Goal: Task Accomplishment & Management: Manage account settings

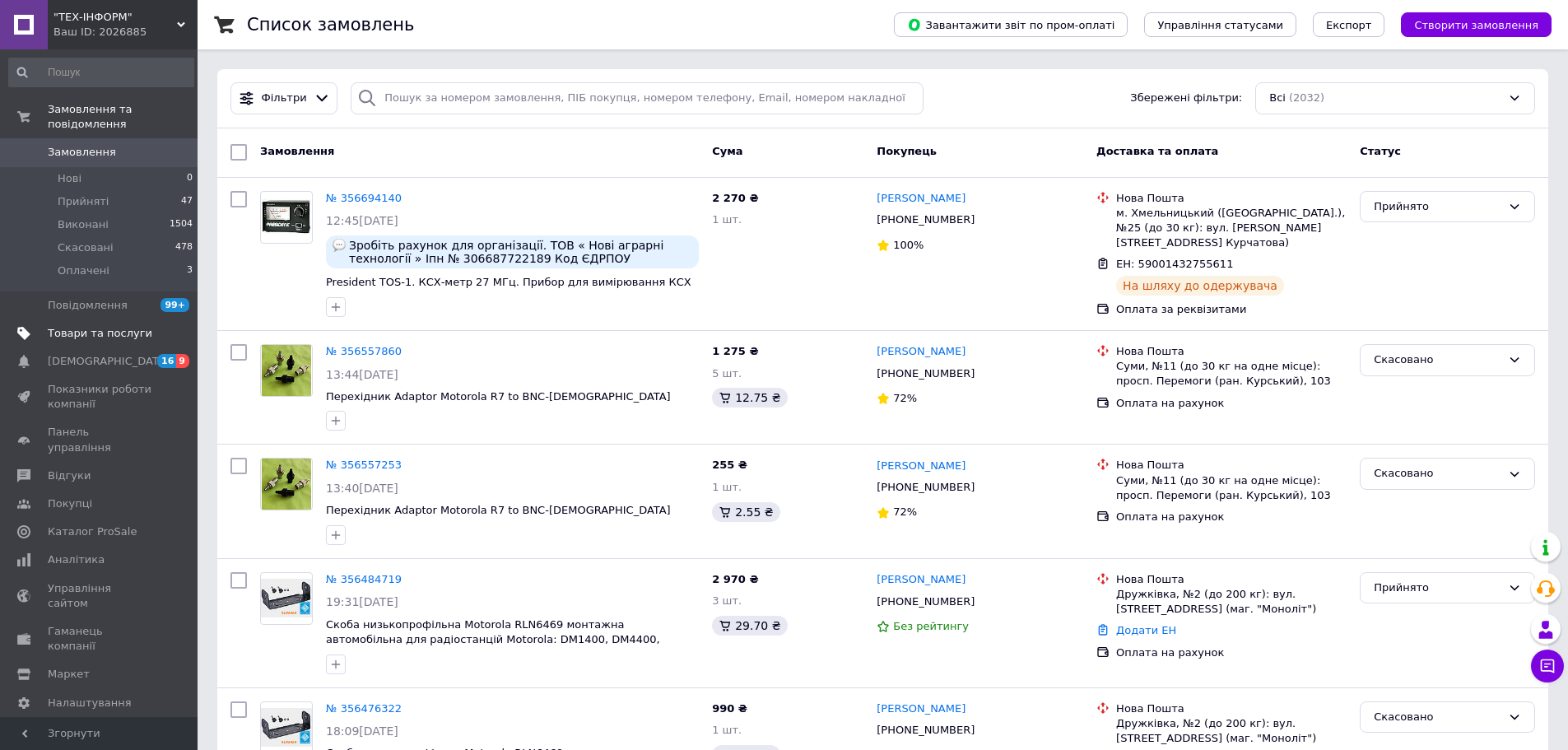
click at [82, 326] on span "Товари та послуги" at bounding box center [99, 333] width 104 height 15
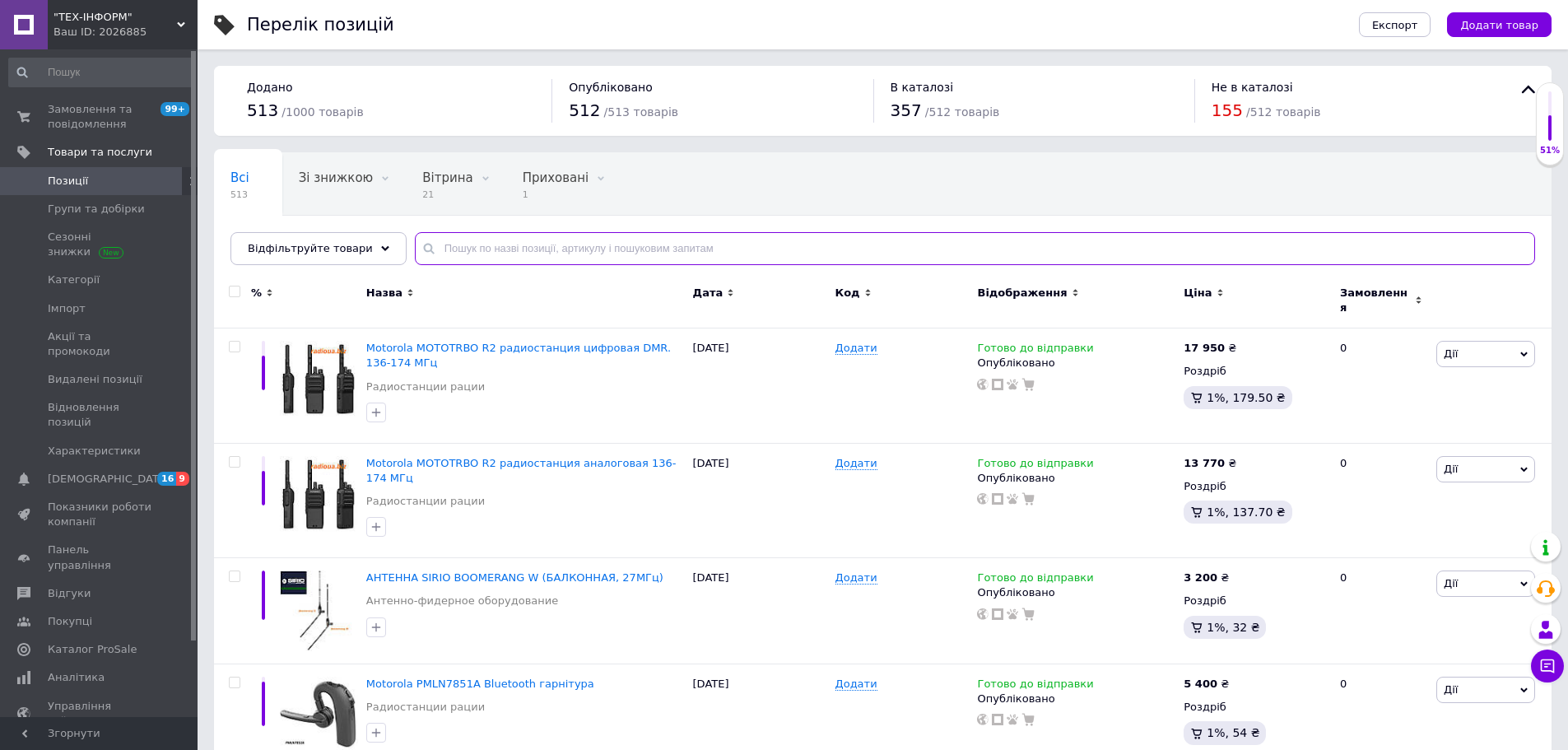
click at [518, 250] on input "text" at bounding box center [975, 248] width 1121 height 33
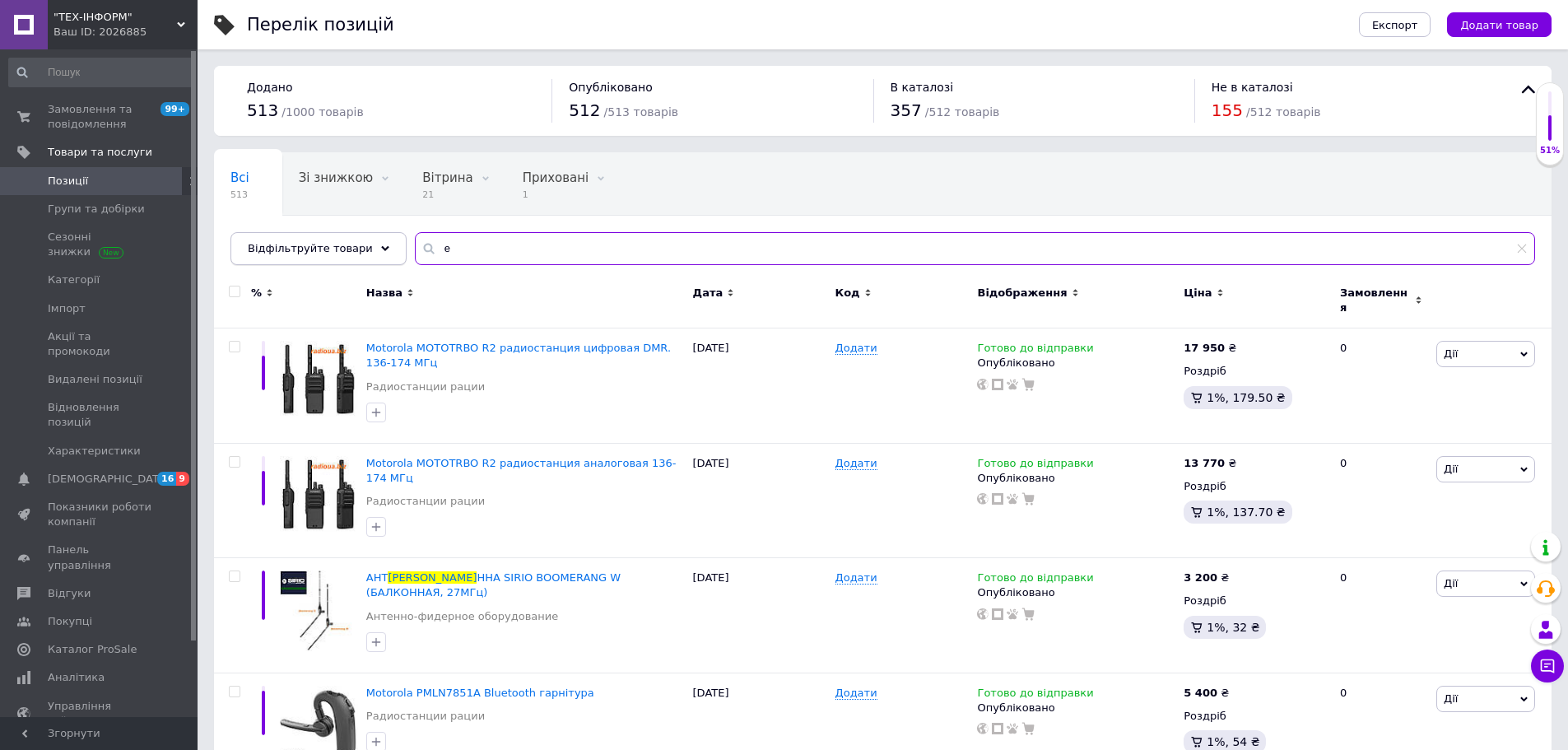
drag, startPoint x: 486, startPoint y: 243, endPoint x: 364, endPoint y: 242, distance: 122.0
click at [364, 242] on div "Відфільтруйте товари е" at bounding box center [883, 248] width 1305 height 33
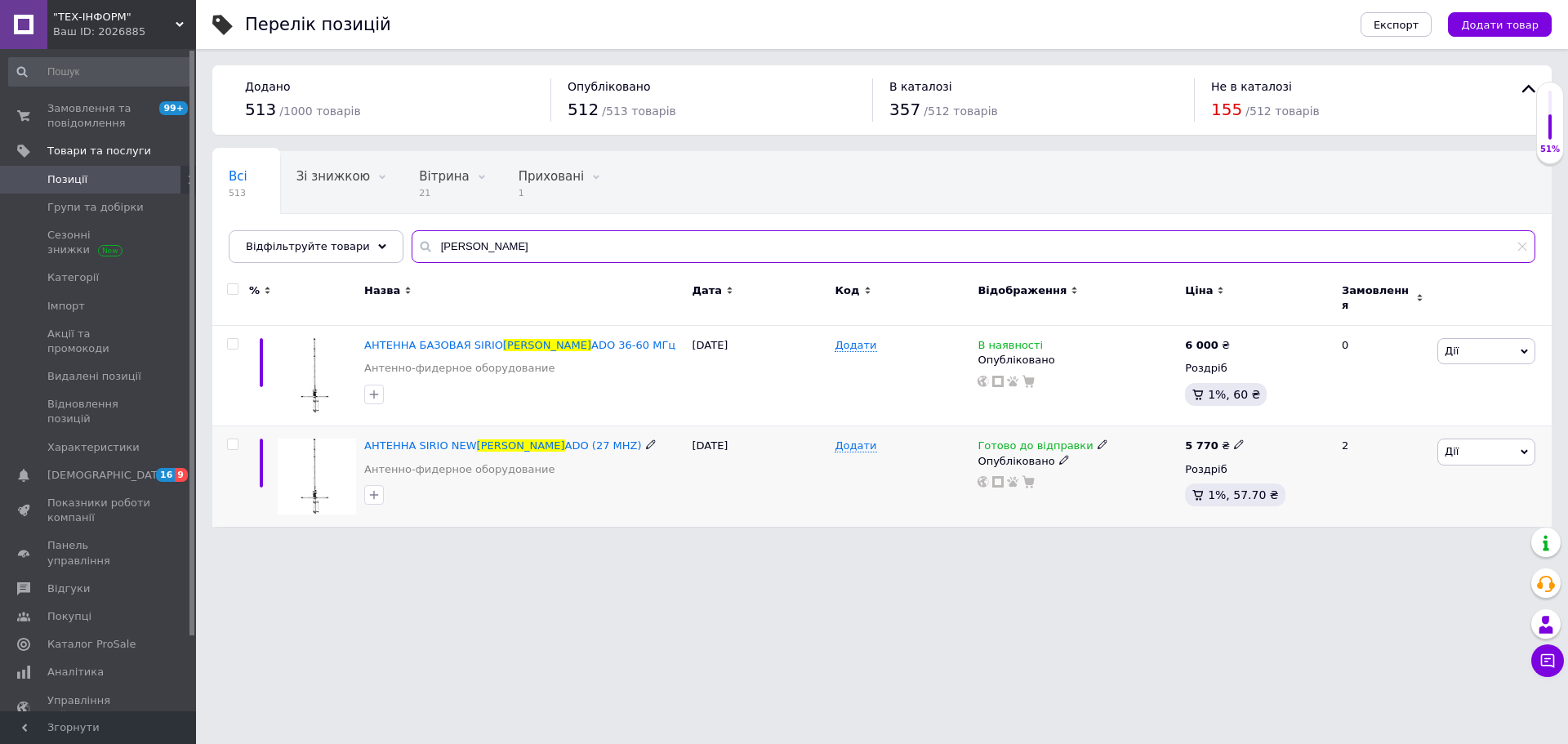
type input "[PERSON_NAME]"
click at [1234, 440] on icon at bounding box center [1238, 445] width 10 height 10
drag, startPoint x: 1276, startPoint y: 418, endPoint x: 1263, endPoint y: 416, distance: 13.2
click at [1263, 416] on input "5770" at bounding box center [1312, 427] width 124 height 32
type input "5990"
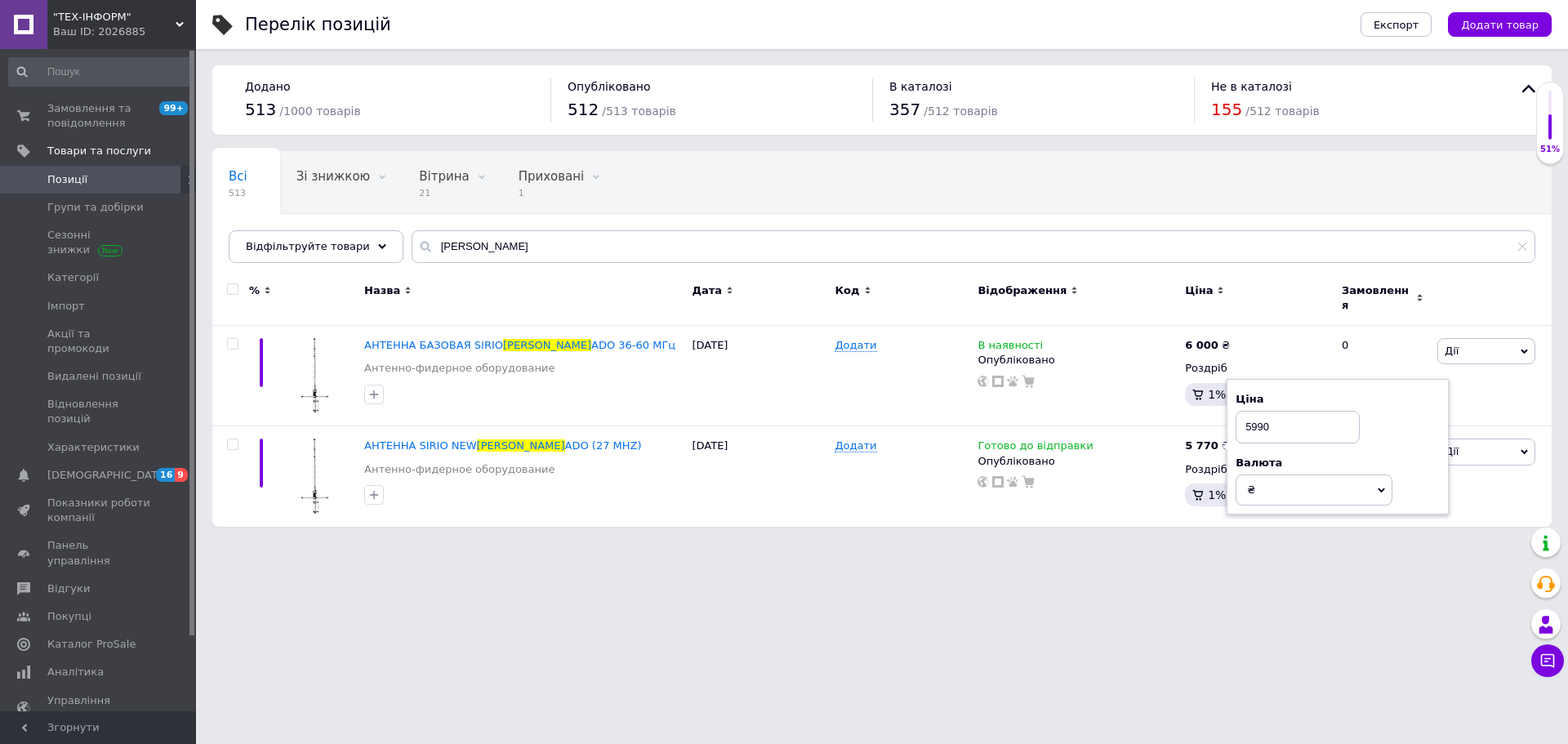
click at [1164, 543] on html ""ТЕХ-ІНФОРМ" Ваш ID: 2026885 Сайт "ТЕХ-ІНФОРМ" Кабінет покупця Перевірити стан …" at bounding box center [784, 272] width 1568 height 543
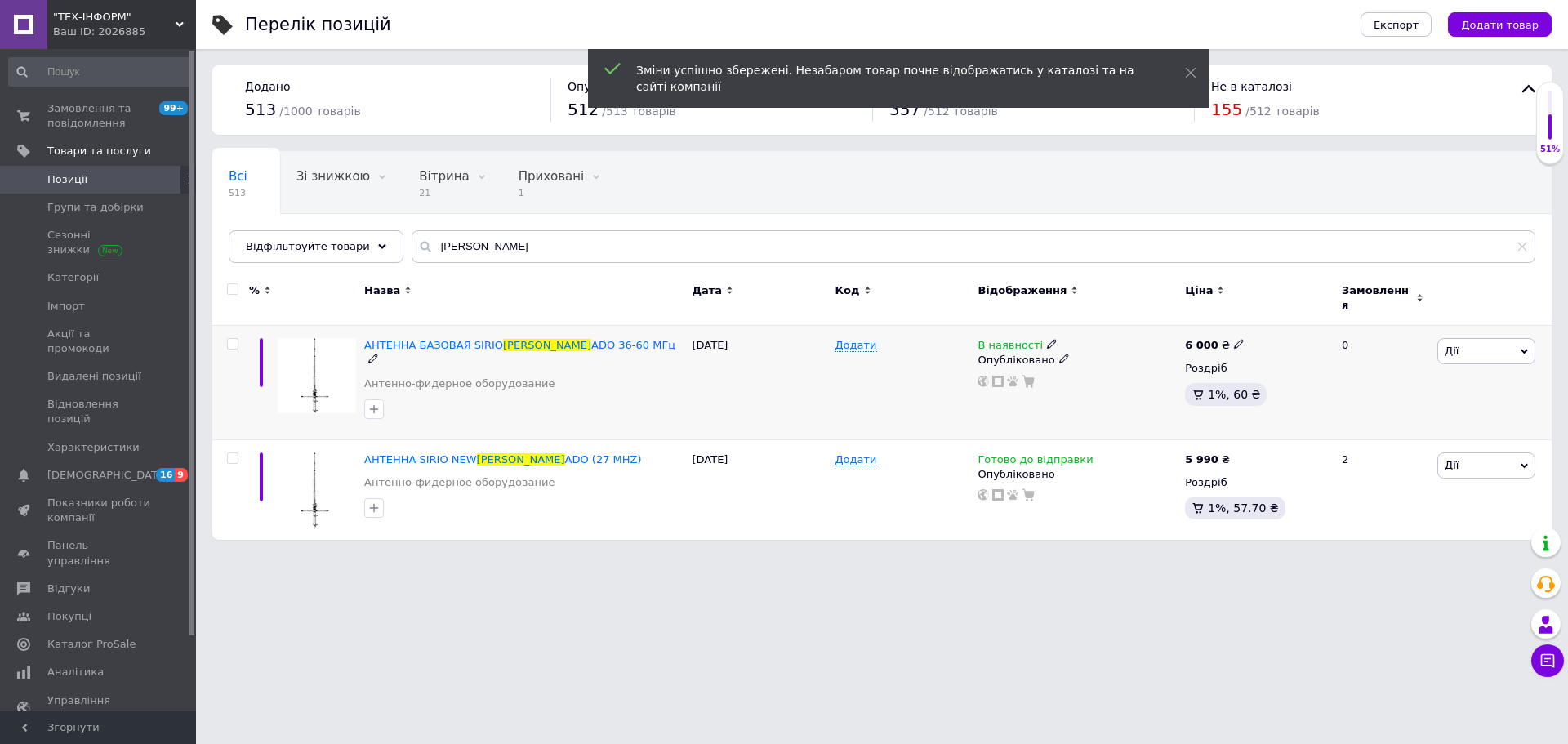
click at [1234, 340] on use at bounding box center [1237, 343] width 9 height 9
click at [1268, 317] on input "6000" at bounding box center [1312, 326] width 124 height 32
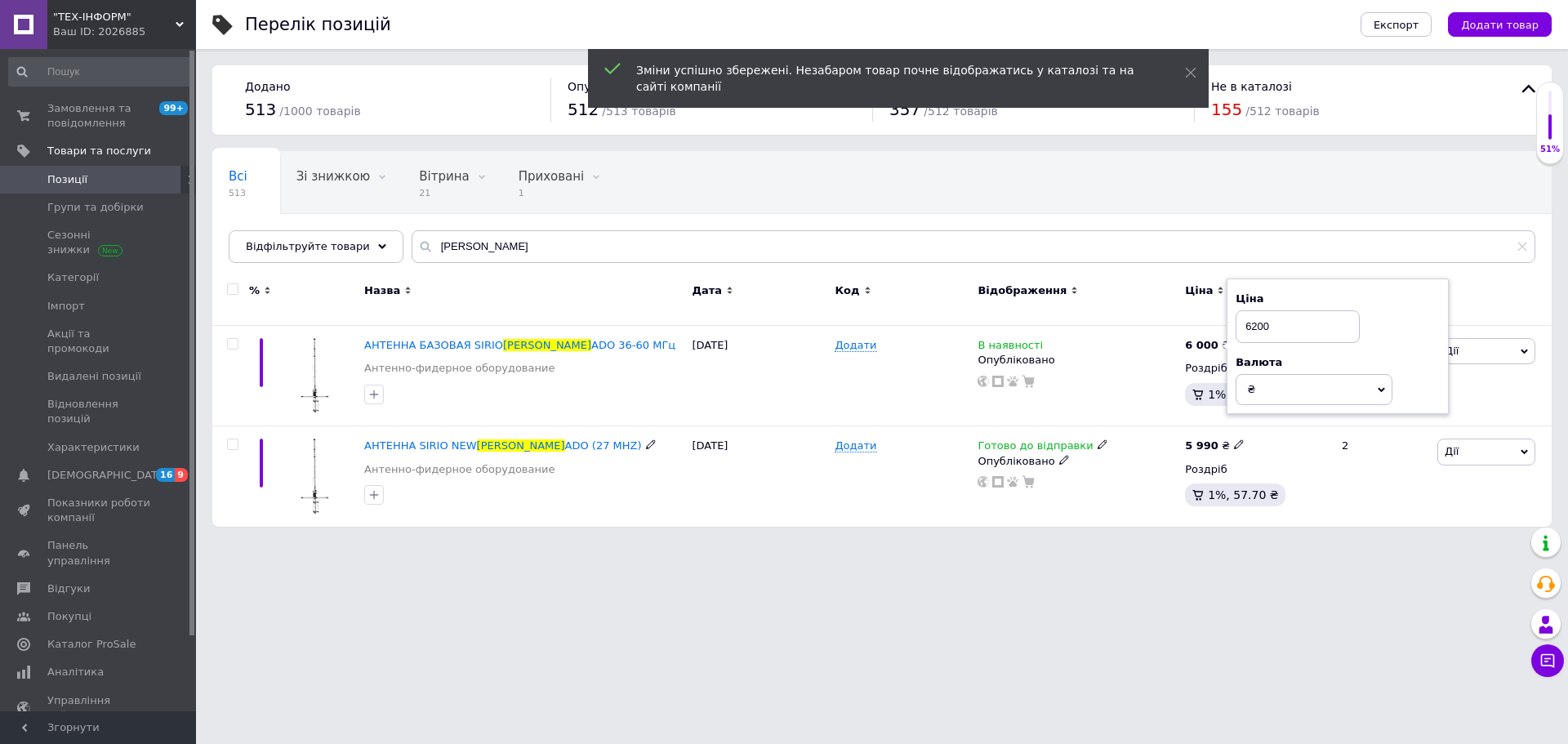
type input "6200"
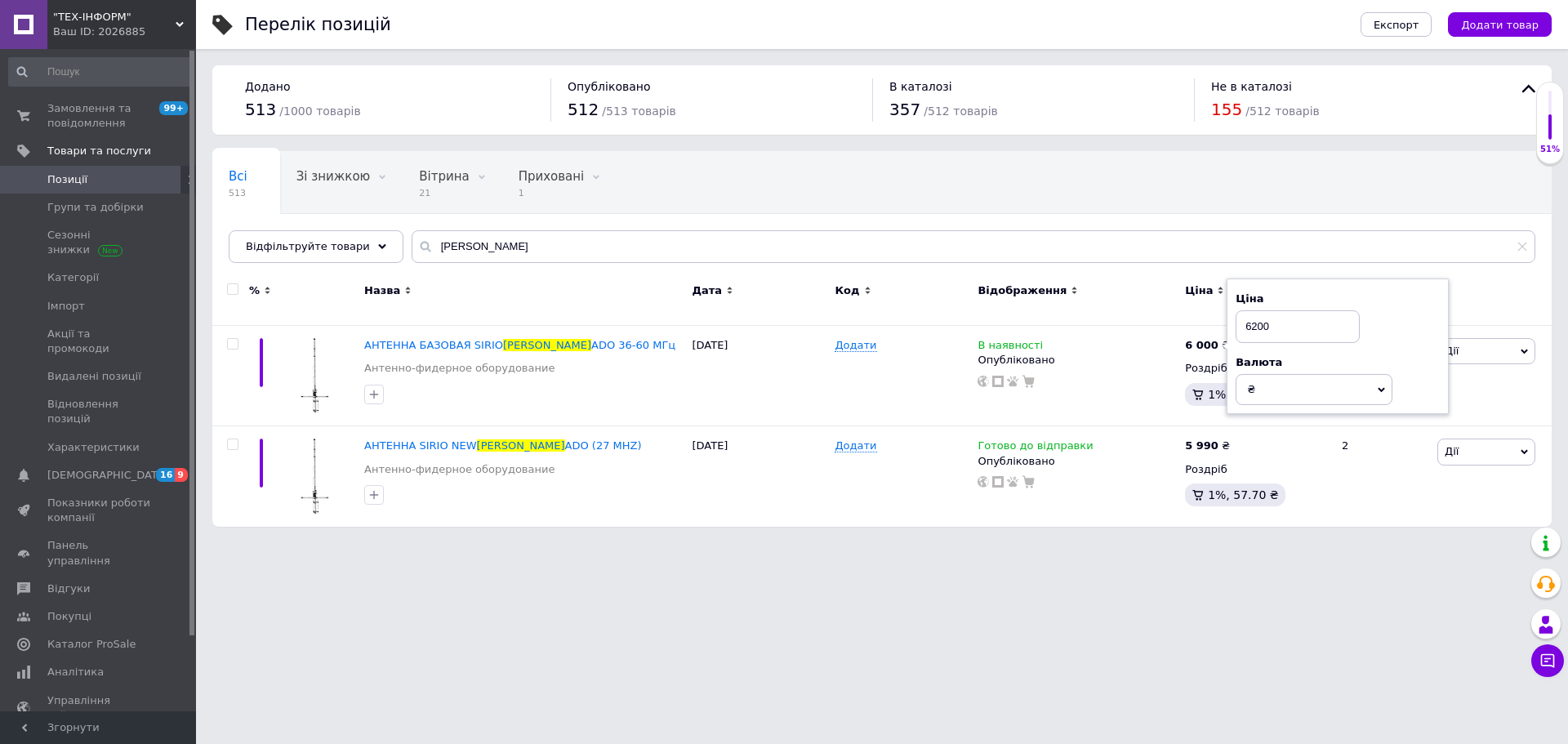
click at [1271, 543] on html ""ТЕХ-ІНФОРМ" Ваш ID: 2026885 Сайт "ТЕХ-ІНФОРМ" Кабінет покупця Перевірити стан …" at bounding box center [784, 272] width 1568 height 543
click at [1234, 440] on icon at bounding box center [1238, 445] width 10 height 10
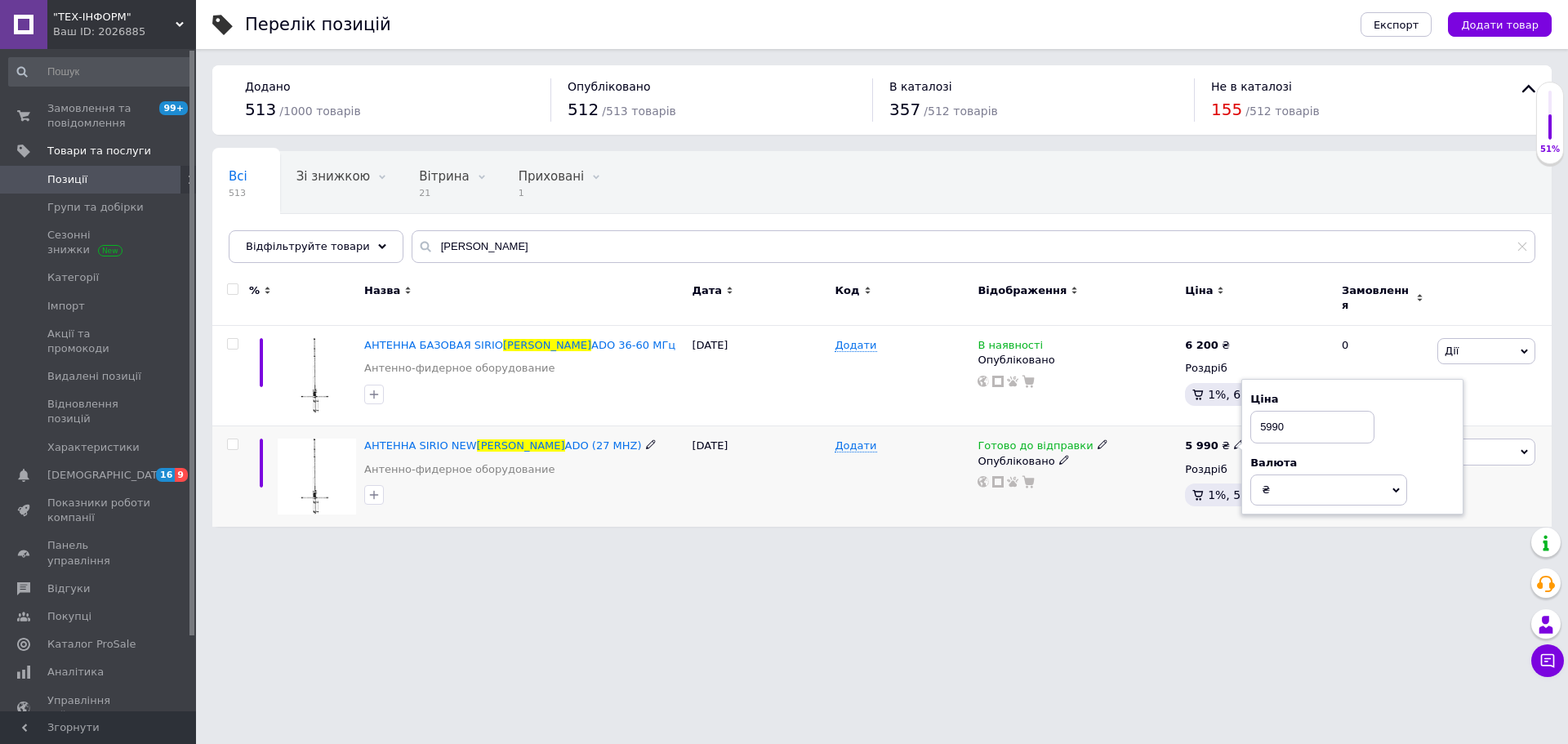
drag, startPoint x: 1270, startPoint y: 420, endPoint x: 1259, endPoint y: 419, distance: 11.0
click at [1259, 419] on input "5990" at bounding box center [1312, 427] width 124 height 32
type input "6090"
click at [1156, 543] on html ""ТЕХ-ІНФОРМ" Ваш ID: 2026885 Сайт "ТЕХ-ІНФОРМ" Кабінет покупця Перевірити стан …" at bounding box center [784, 272] width 1568 height 543
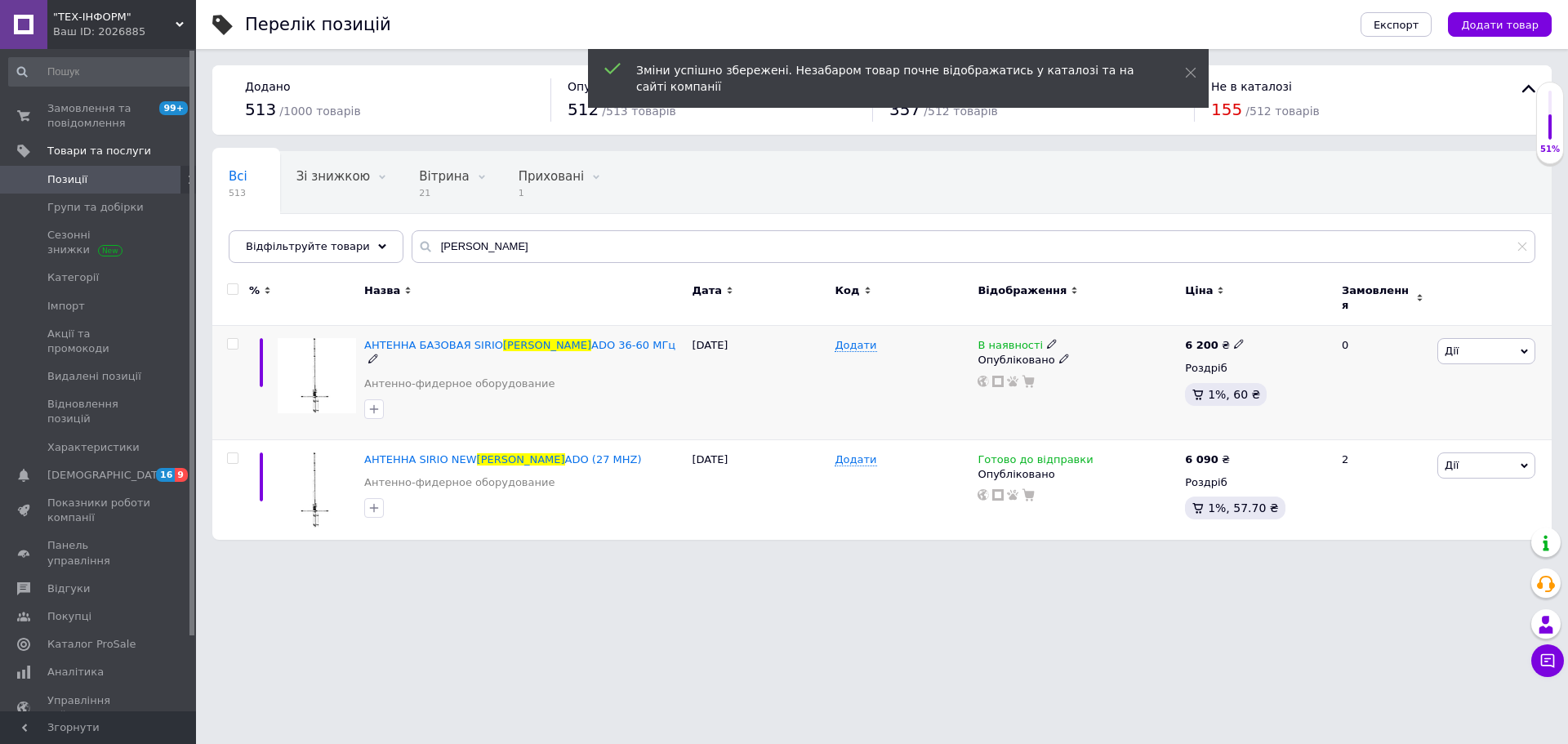
click at [1234, 340] on use at bounding box center [1237, 343] width 9 height 9
click at [1271, 320] on input "6200" at bounding box center [1312, 326] width 124 height 32
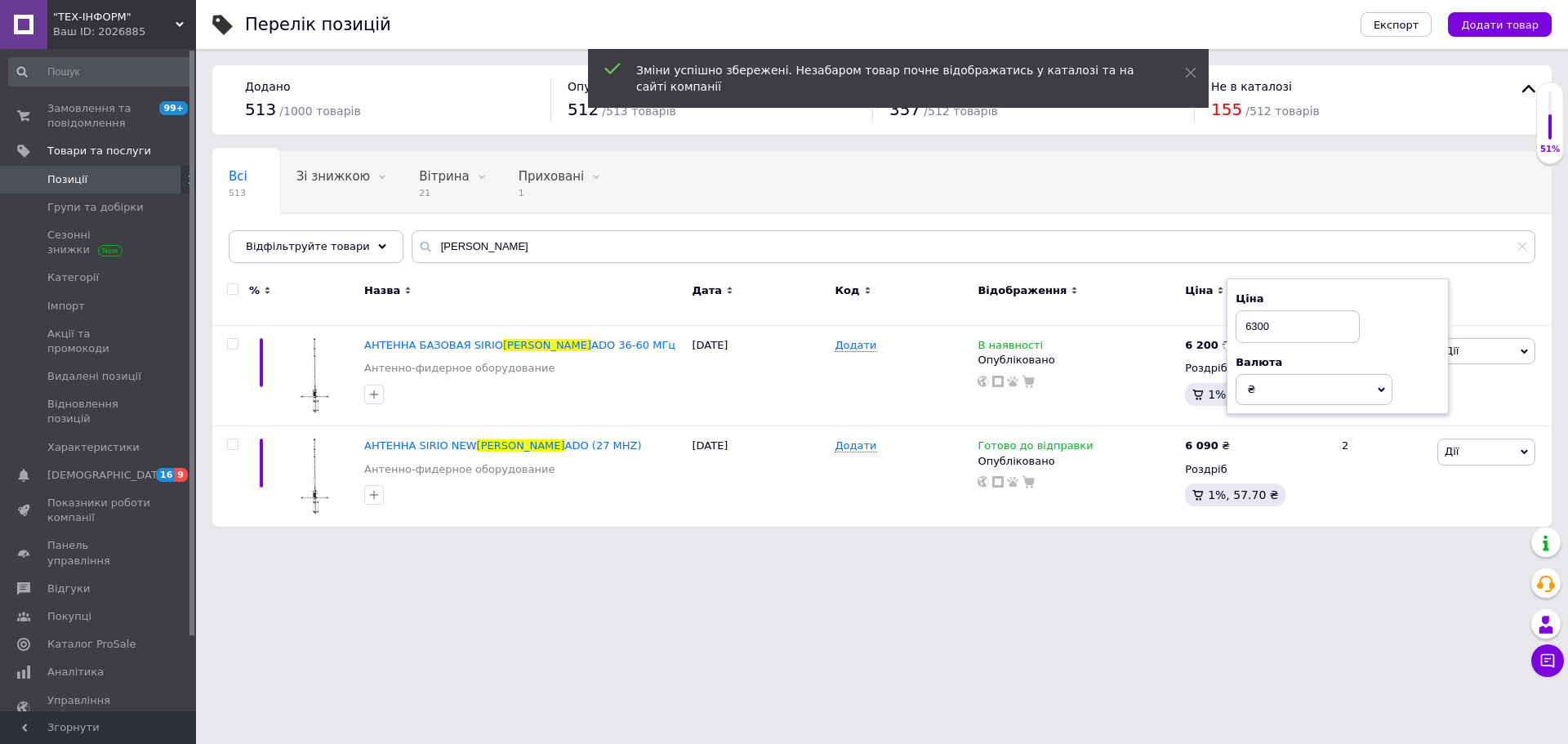
type input "6300"
click at [1226, 543] on html ""ТЕХ-ІНФОРМ" Ваш ID: 2026885 Сайт "ТЕХ-ІНФОРМ" Кабінет покупця Перевірити стан …" at bounding box center [784, 272] width 1568 height 543
click at [80, 115] on span "Замовлення та повідомлення" at bounding box center [98, 116] width 103 height 30
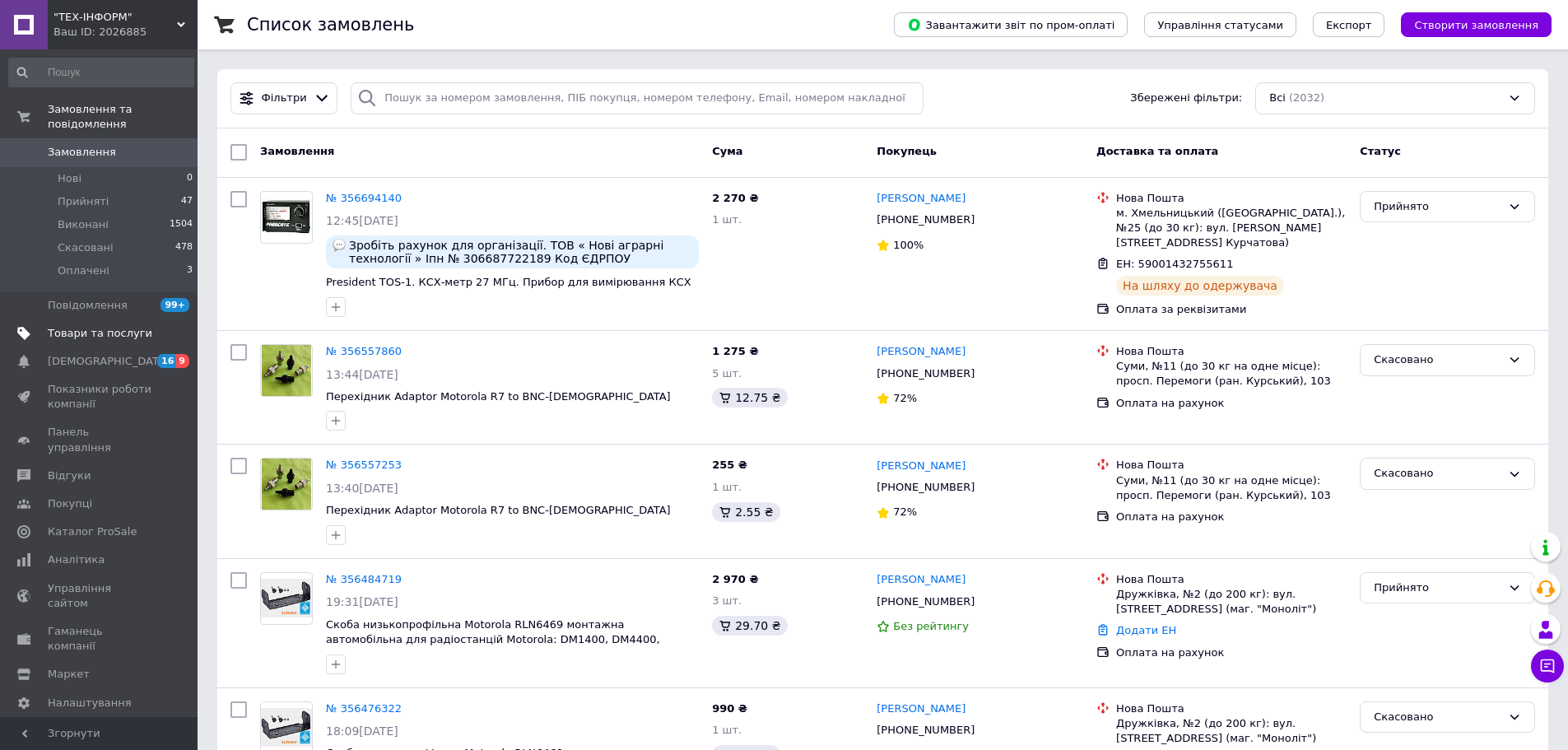
click at [84, 326] on span "Товари та послуги" at bounding box center [99, 333] width 104 height 15
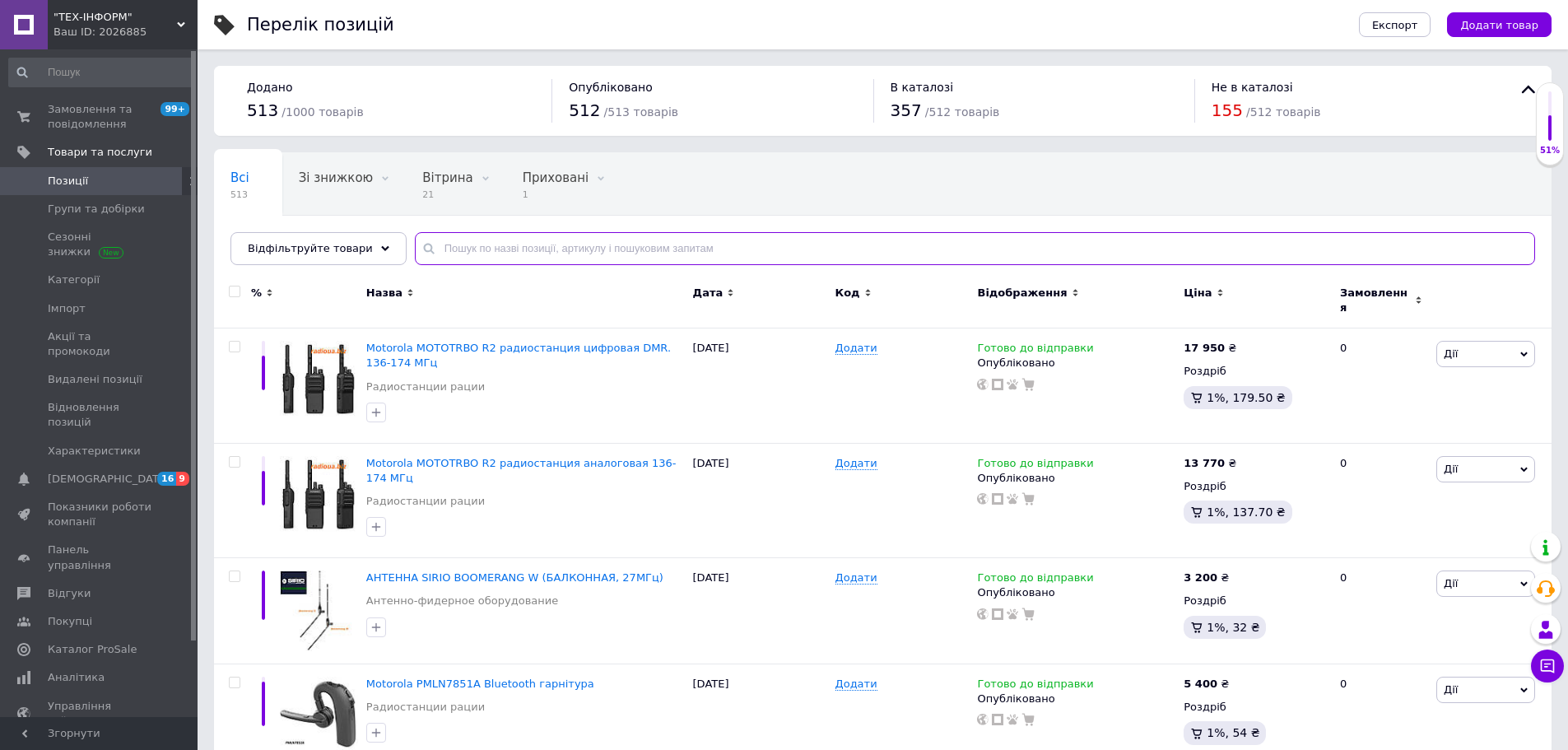
click at [526, 250] on input "text" at bounding box center [975, 248] width 1121 height 33
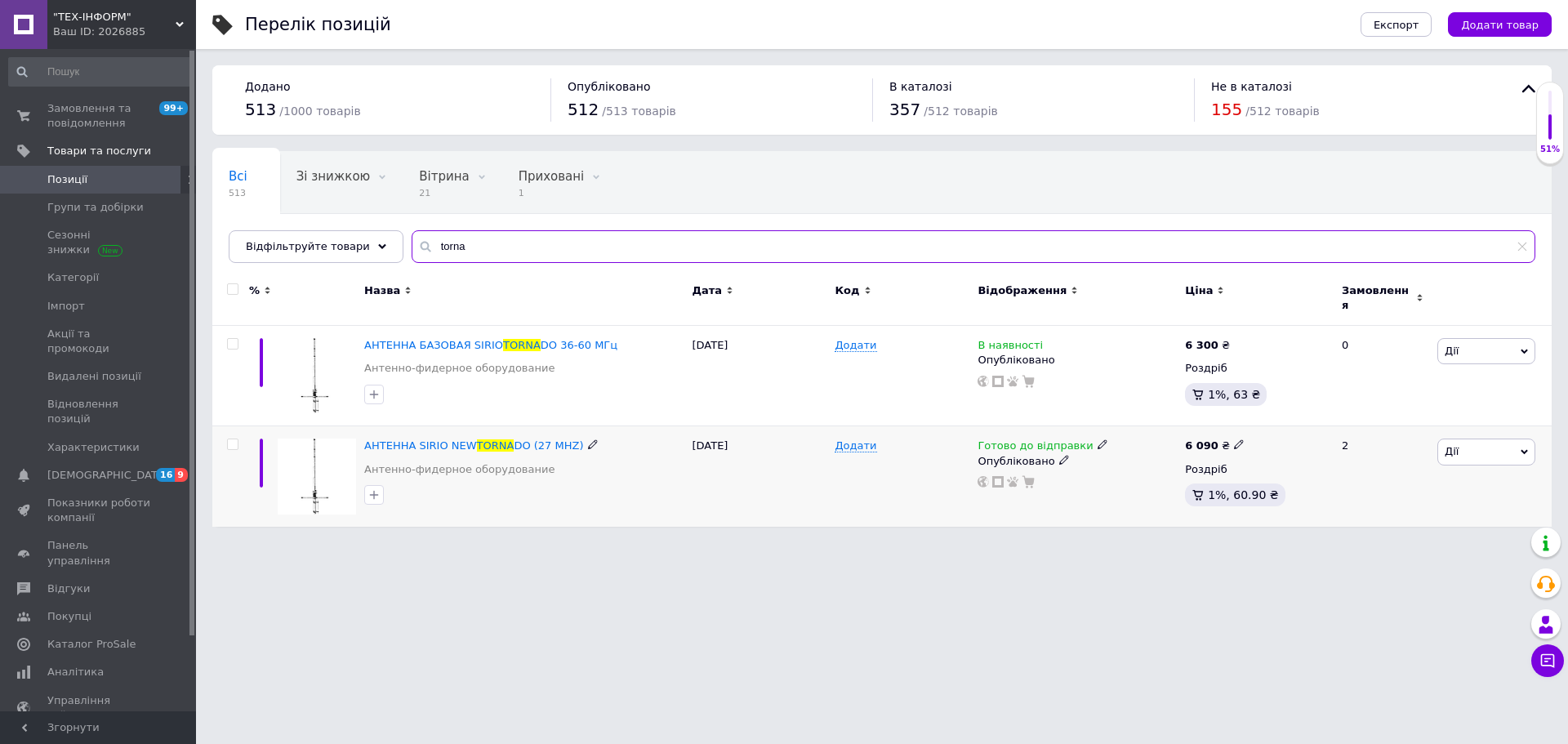
type input "torna"
click at [1234, 440] on icon at bounding box center [1238, 445] width 10 height 10
click at [1266, 415] on input "6090" at bounding box center [1312, 427] width 124 height 32
type input "6390"
click at [1156, 492] on div "Комісія за замовлення" at bounding box center [1076, 484] width 196 height 42
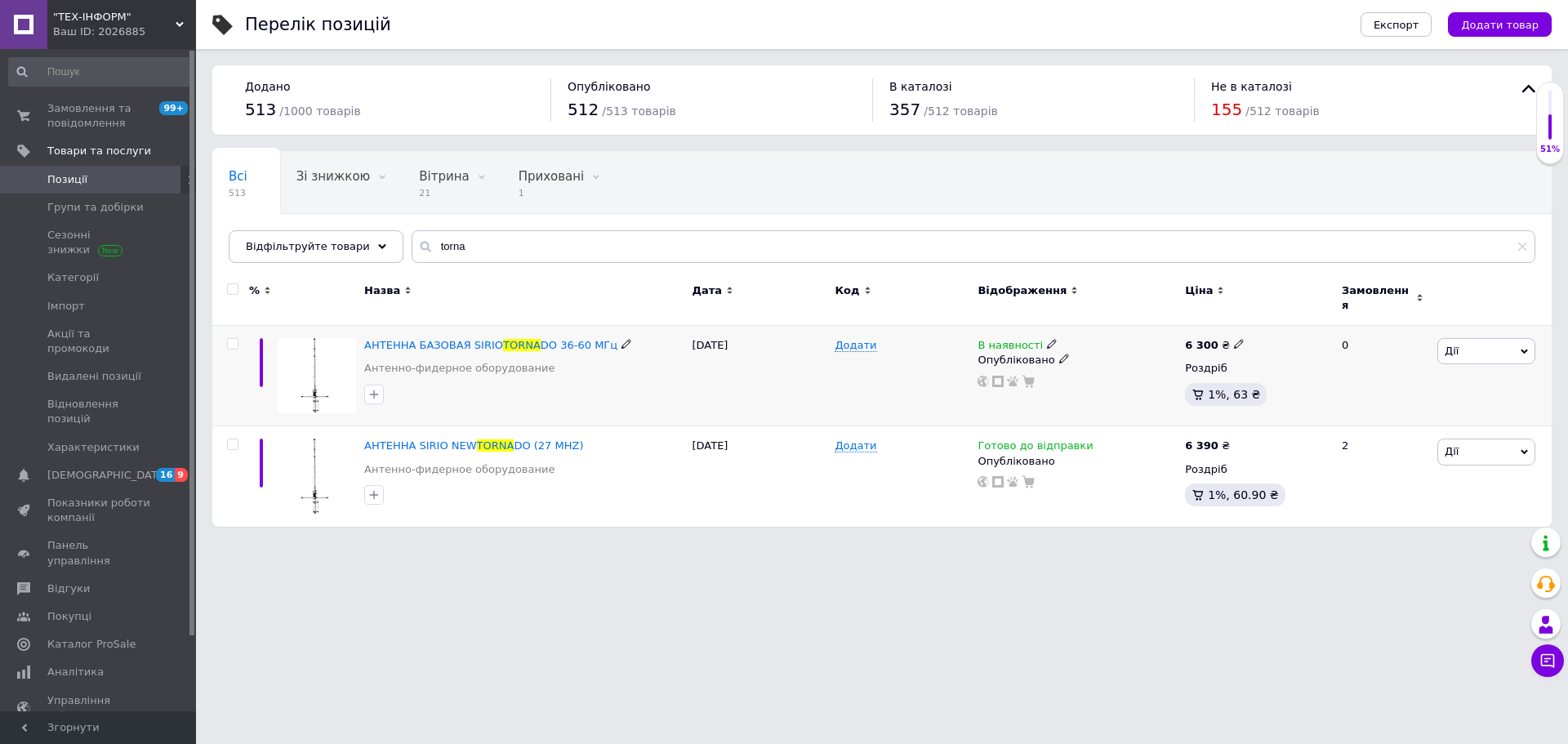
click at [1234, 339] on icon at bounding box center [1238, 343] width 10 height 10
click at [1272, 317] on input "6300" at bounding box center [1312, 326] width 124 height 32
type input "6390"
click at [1148, 414] on div "В наявності Опубліковано" at bounding box center [1076, 376] width 208 height 100
